Goal: Transaction & Acquisition: Download file/media

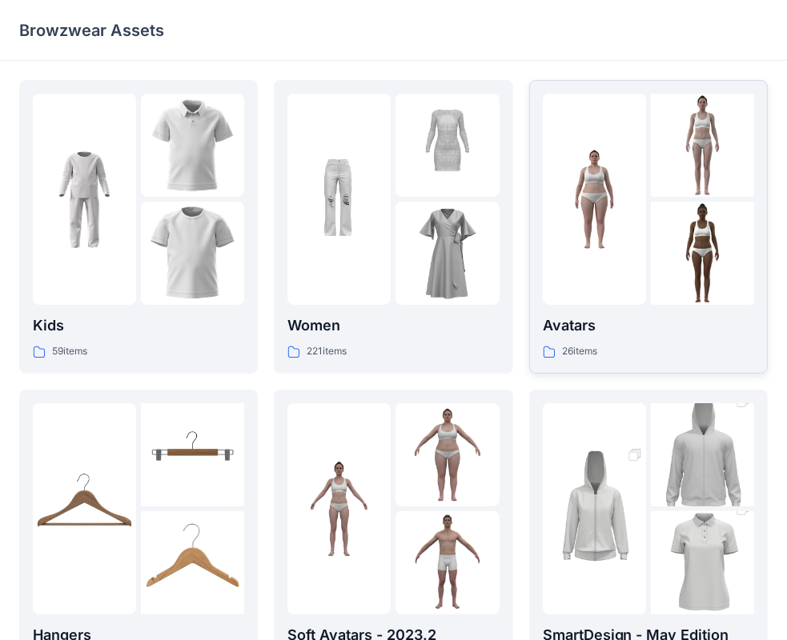
click at [579, 326] on p "Avatars" at bounding box center [648, 326] width 211 height 22
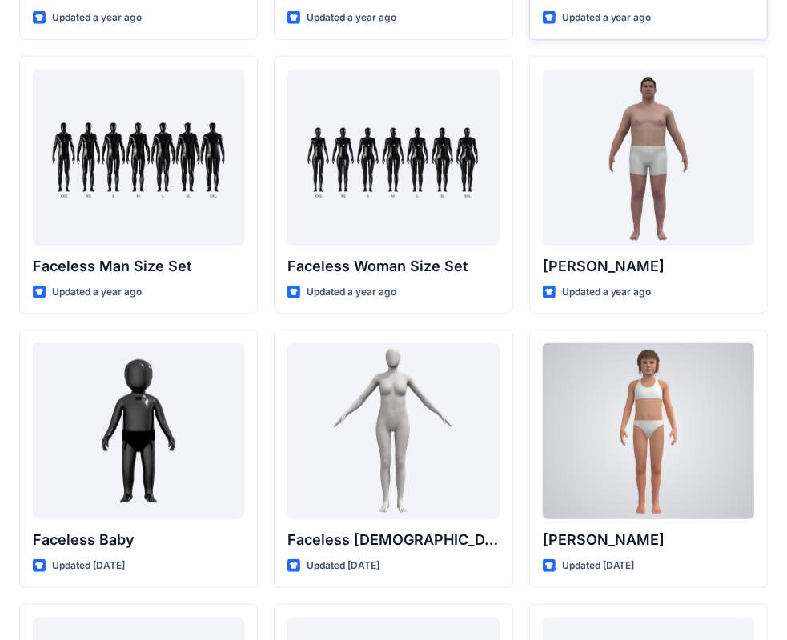
scroll to position [836, 0]
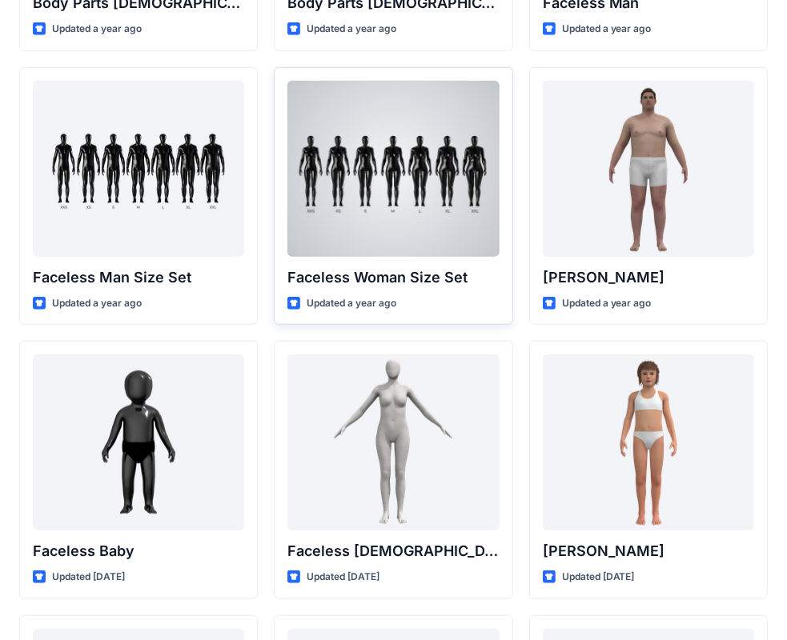
click at [380, 231] on div at bounding box center [392, 169] width 211 height 176
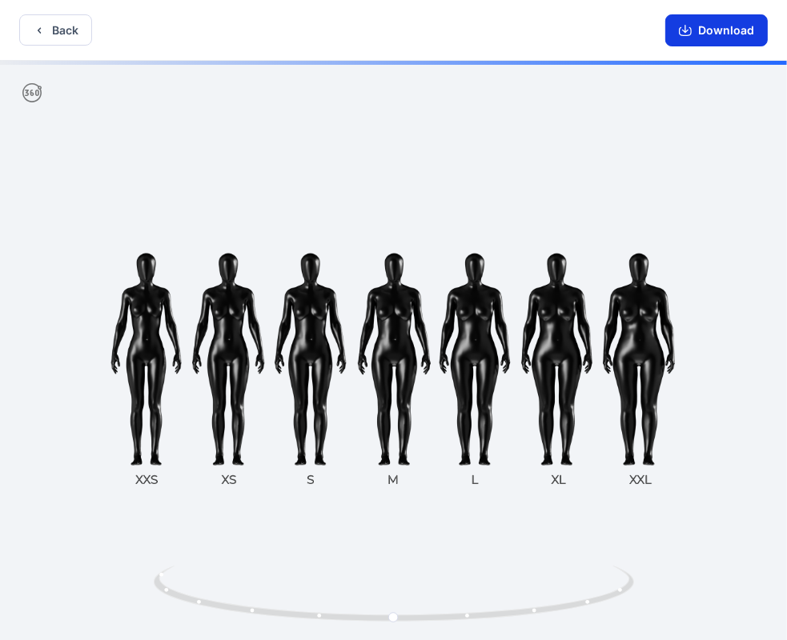
click at [706, 34] on button "Download" at bounding box center [716, 30] width 102 height 32
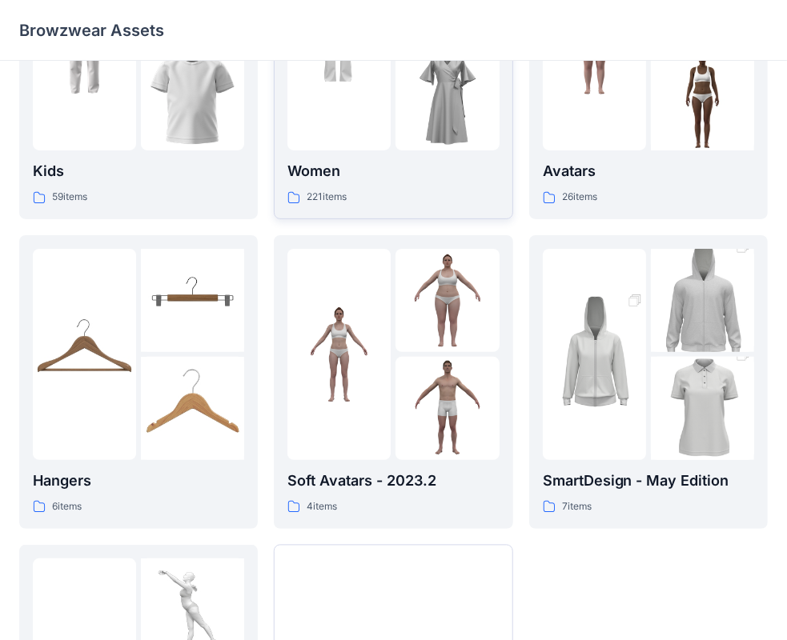
scroll to position [160, 0]
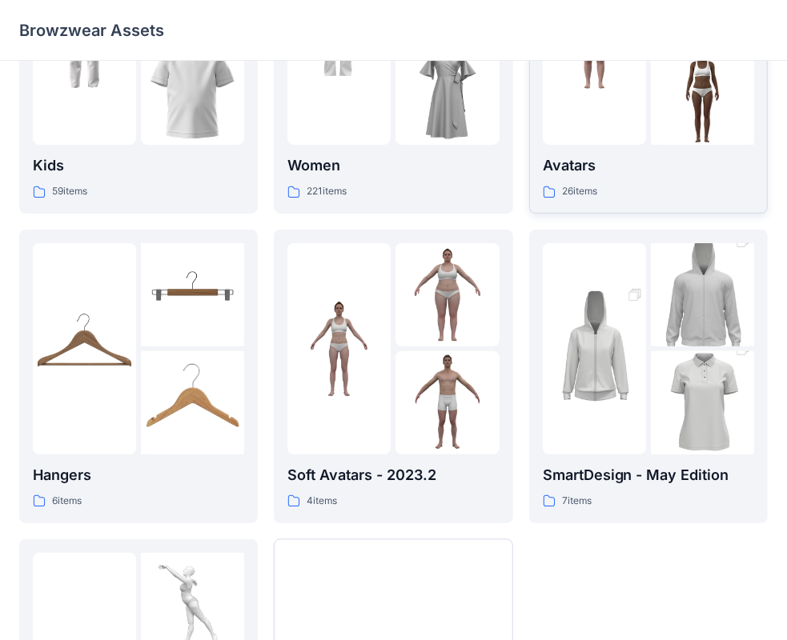
click at [577, 167] on p "Avatars" at bounding box center [648, 165] width 211 height 22
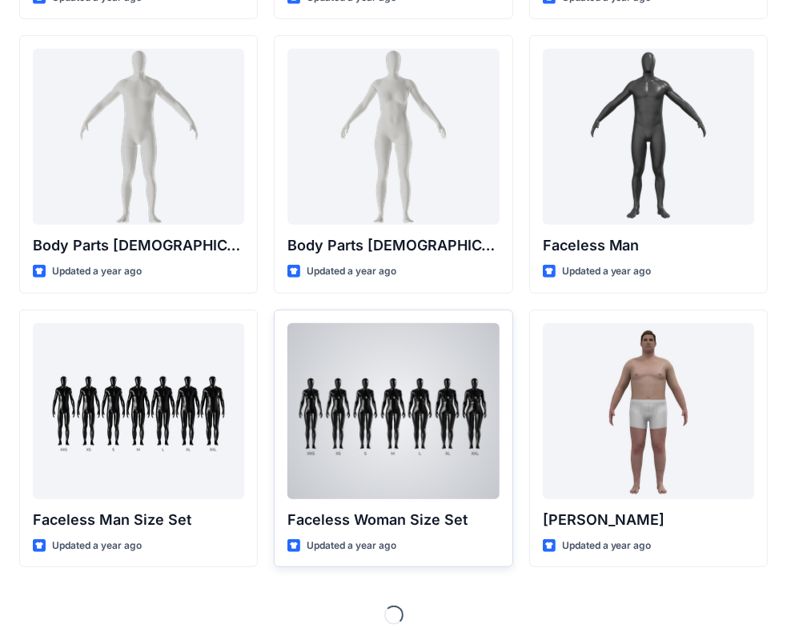
scroll to position [595, 0]
